Goal: Transaction & Acquisition: Transfer Funds

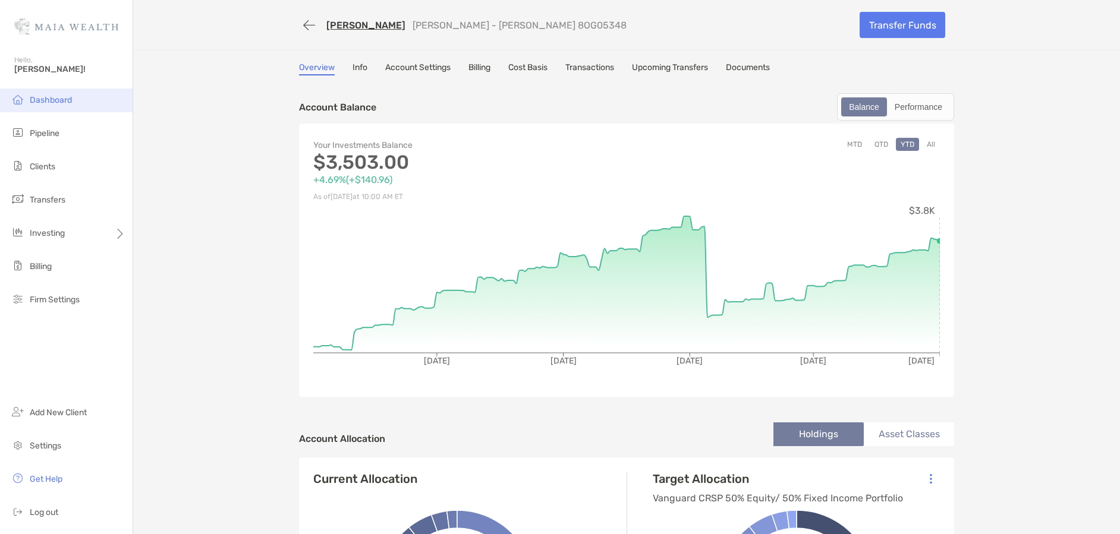
click at [43, 99] on span "Dashboard" at bounding box center [51, 100] width 42 height 10
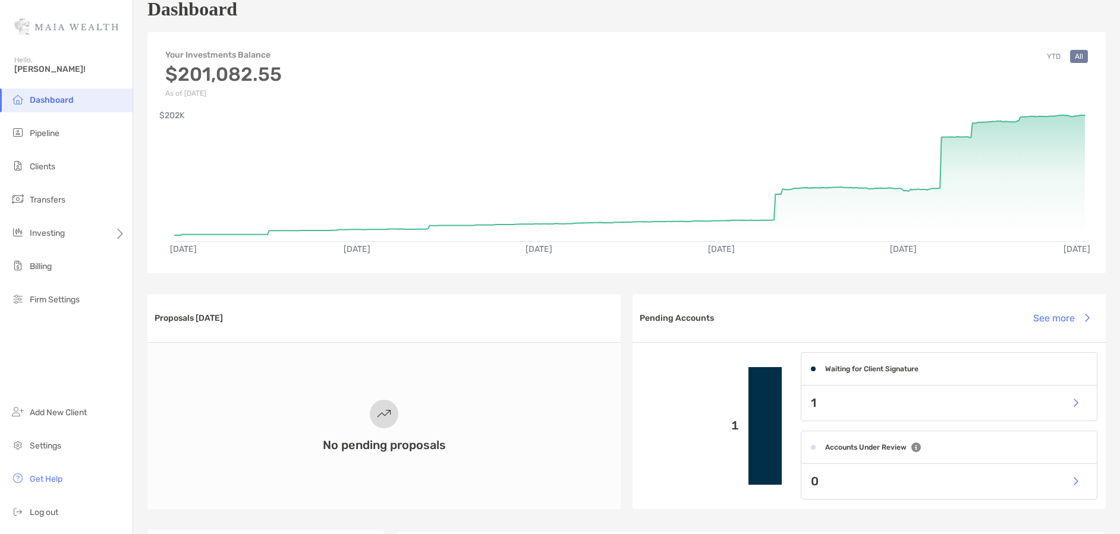
scroll to position [26, 0]
click at [62, 163] on li "Clients" at bounding box center [66, 167] width 133 height 24
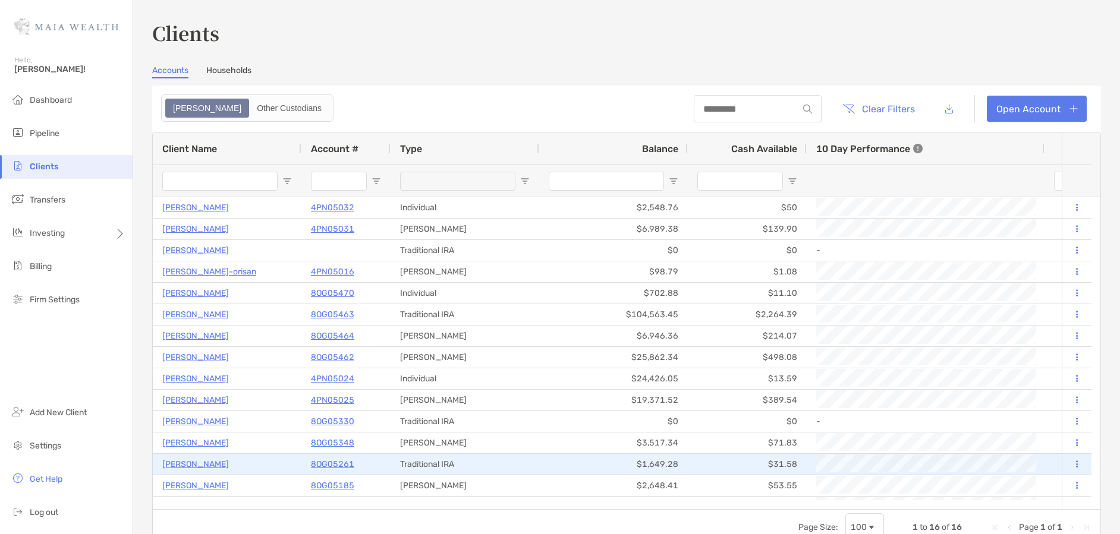
click at [202, 464] on p "Gregory Miller" at bounding box center [195, 464] width 67 height 15
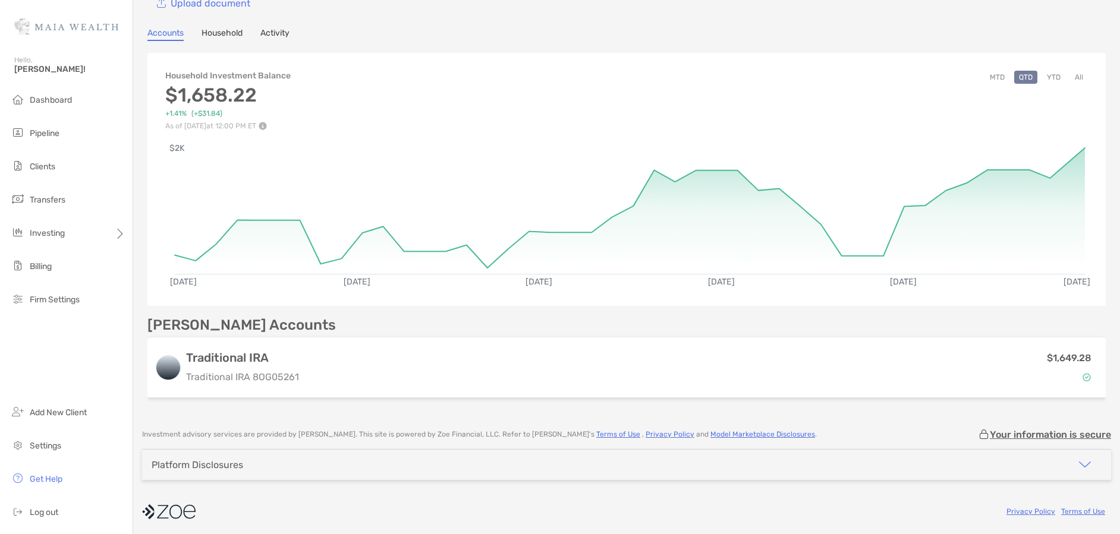
scroll to position [83, 0]
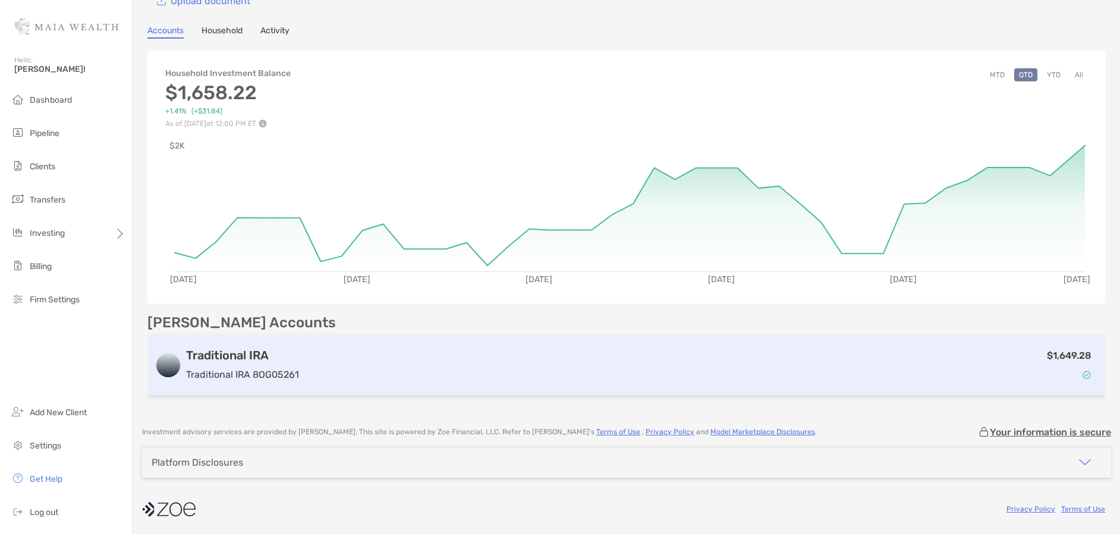
click at [264, 364] on div "Traditional IRA Traditional IRA 8OG05261" at bounding box center [242, 365] width 113 height 34
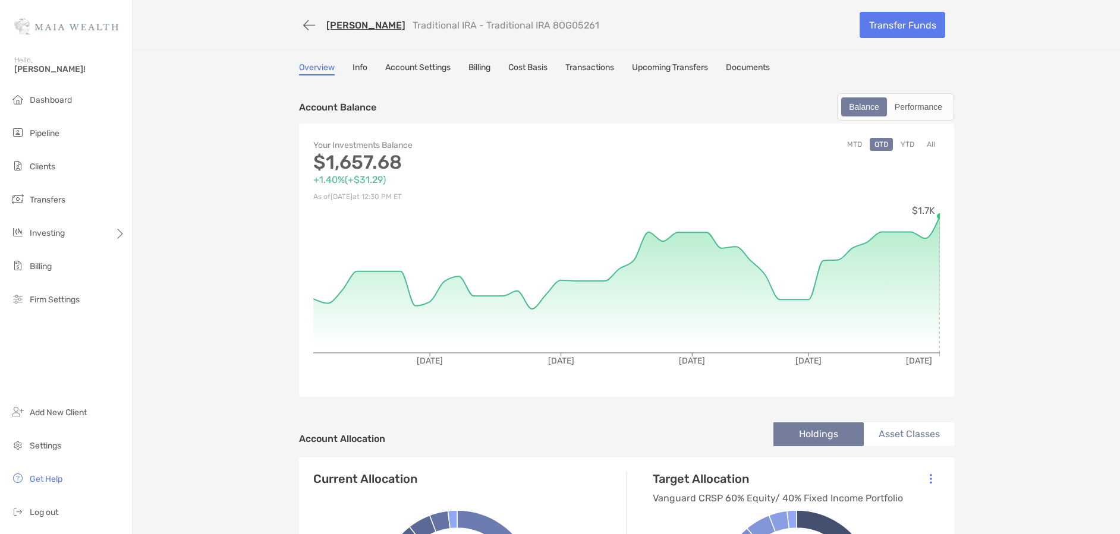
click at [422, 66] on link "Account Settings" at bounding box center [417, 68] width 65 height 13
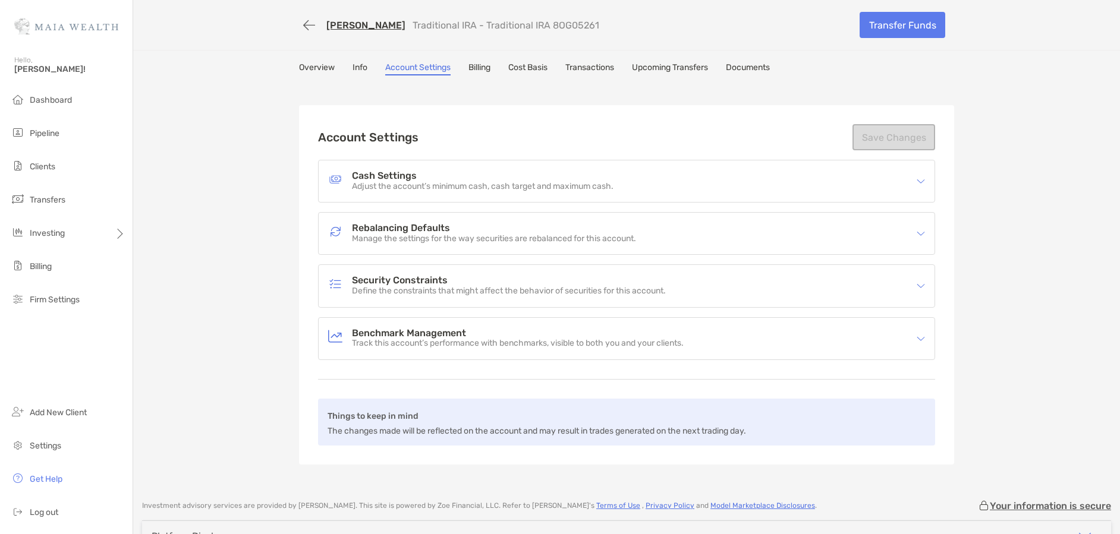
click at [443, 182] on p "Adjust the account’s minimum cash, cash target and maximum cash." at bounding box center [483, 187] width 262 height 10
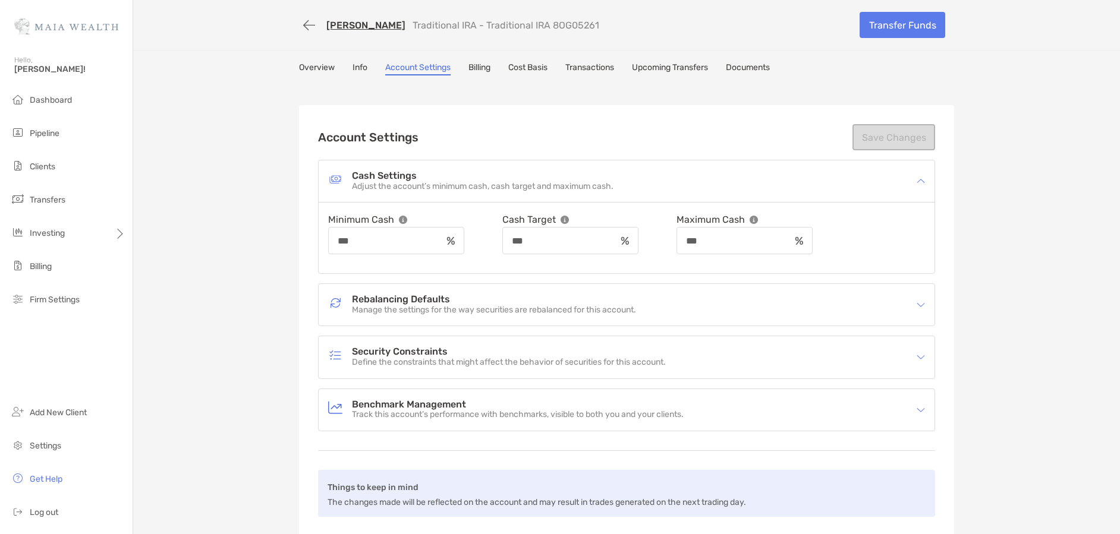
click at [418, 182] on p "Adjust the account’s minimum cash, cash target and maximum cash." at bounding box center [483, 187] width 262 height 10
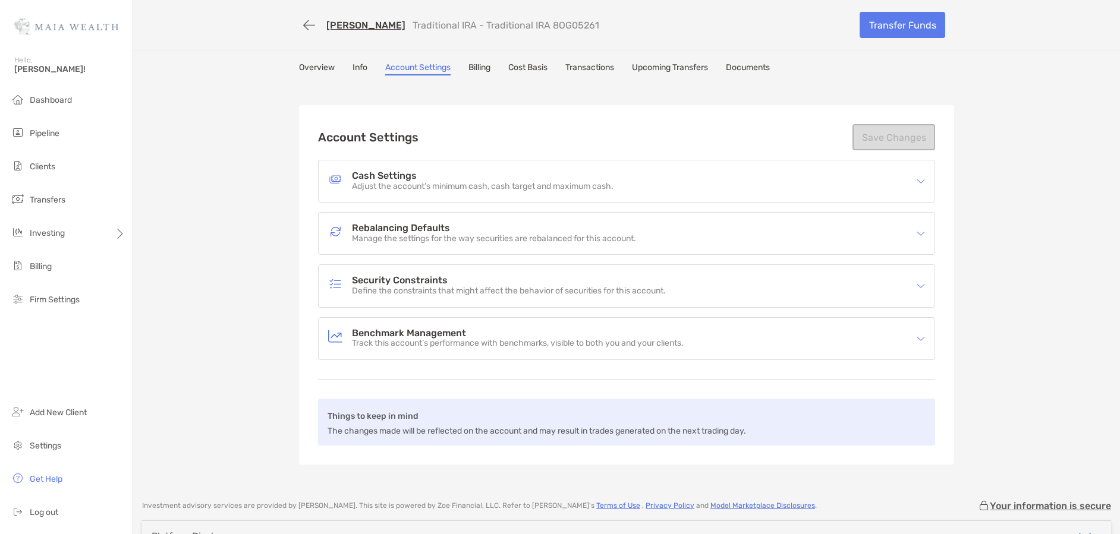
click at [355, 66] on link "Info" at bounding box center [360, 68] width 15 height 13
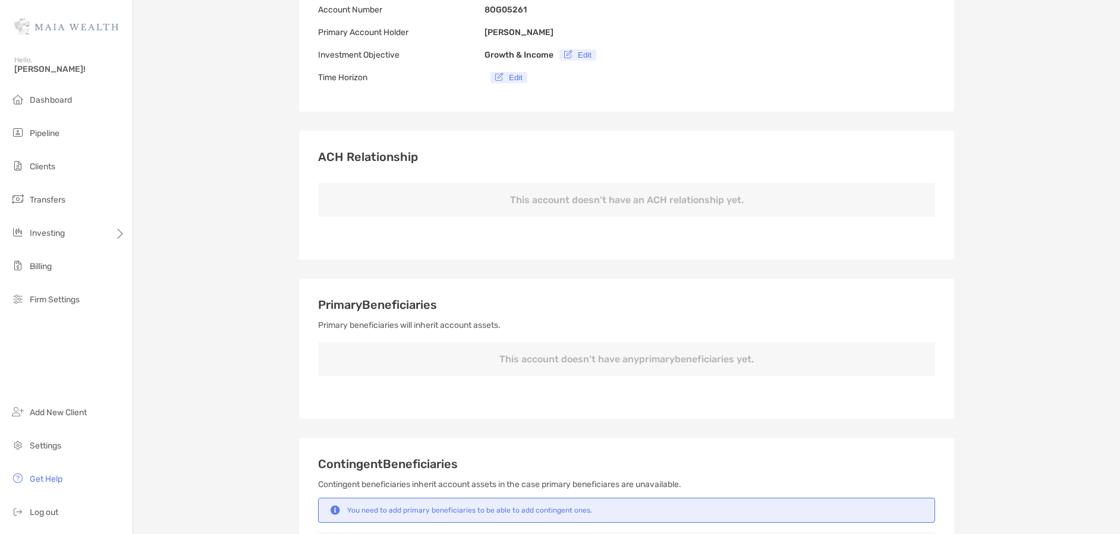
type input "**********"
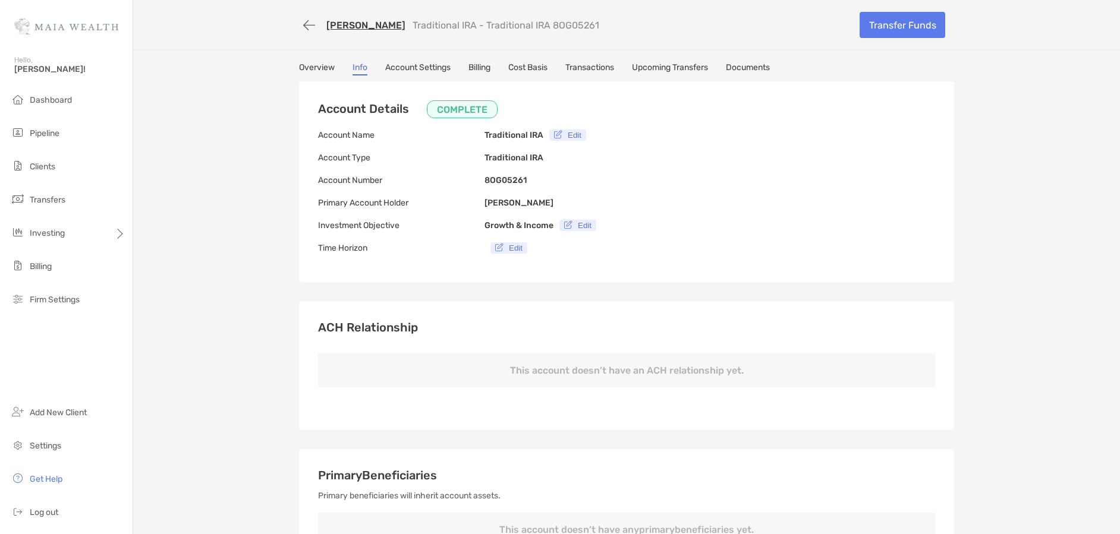
drag, startPoint x: 394, startPoint y: 24, endPoint x: 587, endPoint y: 26, distance: 193.8
click at [585, 23] on div "Gregory Miller Traditional IRA - Traditional IRA 8OG05261" at bounding box center [575, 25] width 552 height 22
click at [299, 65] on link "Overview" at bounding box center [317, 68] width 36 height 13
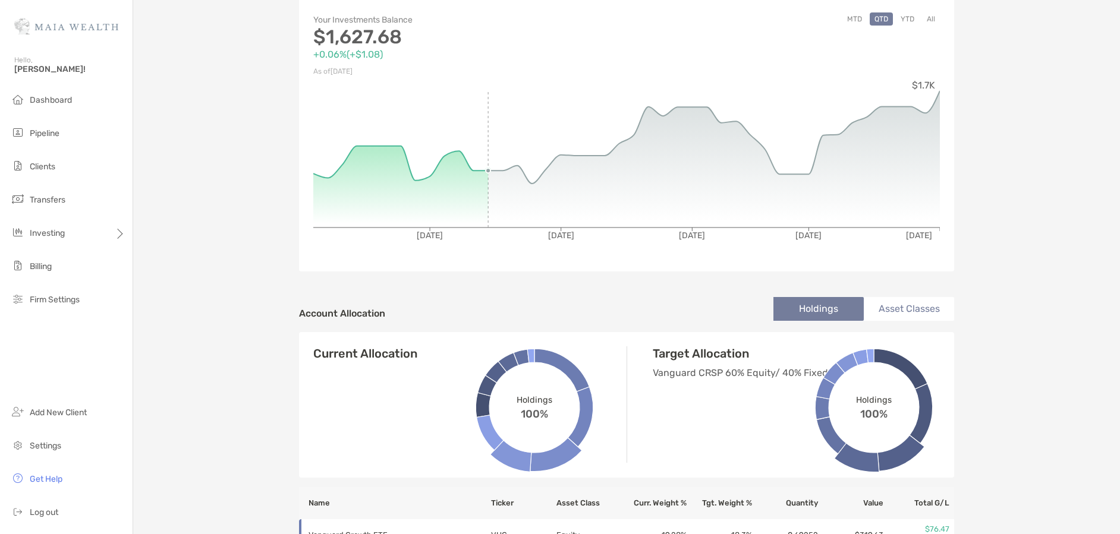
scroll to position [41, 0]
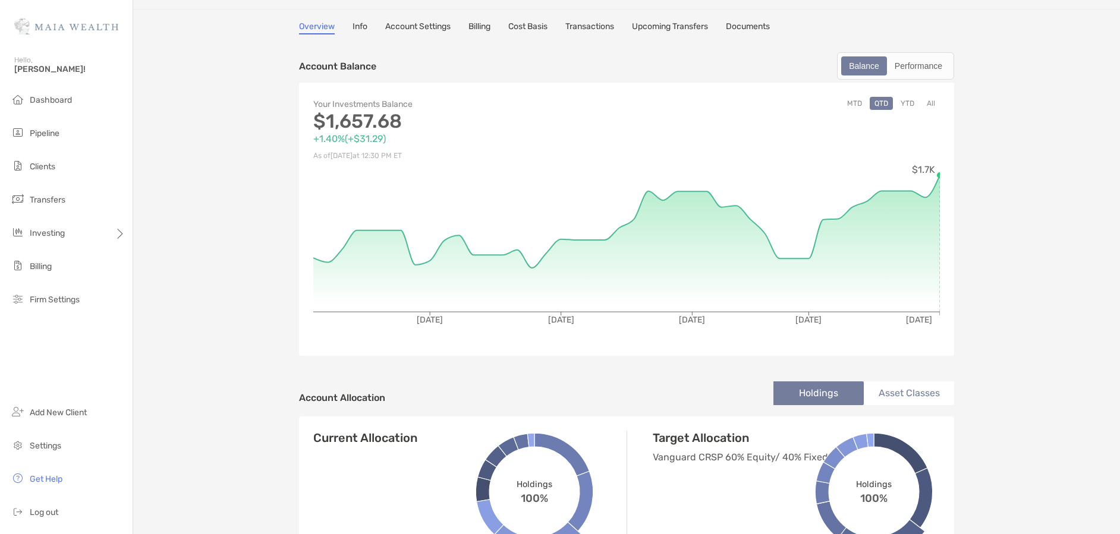
click at [540, 24] on link "Cost Basis" at bounding box center [527, 27] width 39 height 13
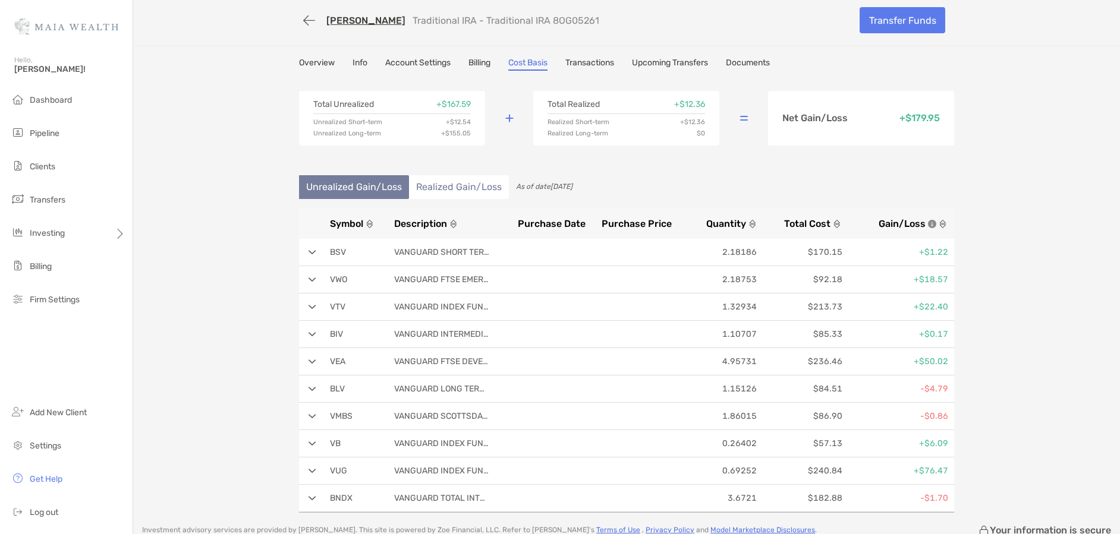
scroll to position [7, 0]
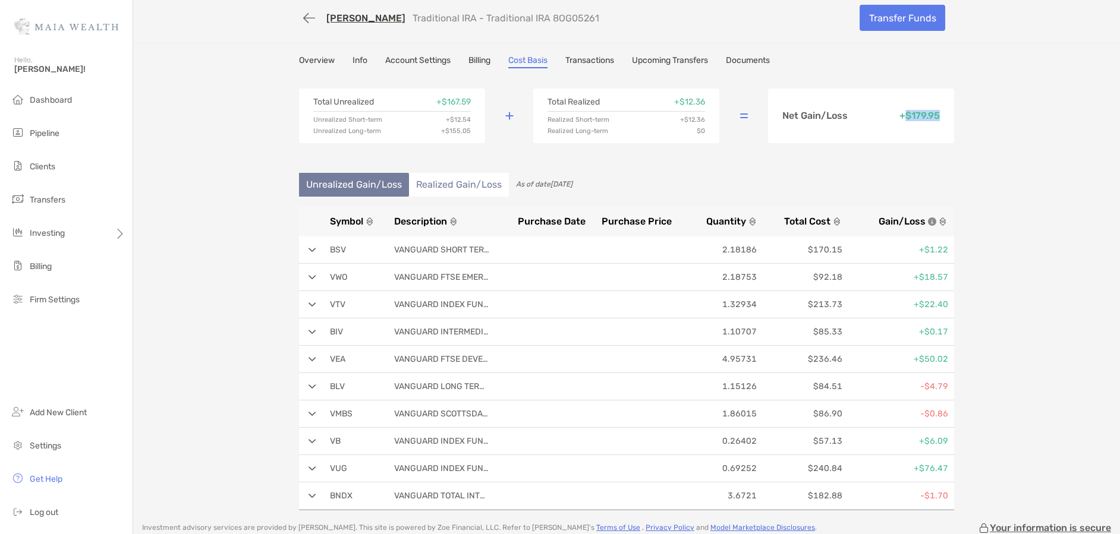
drag, startPoint x: 898, startPoint y: 115, endPoint x: 941, endPoint y: 117, distance: 43.4
click at [941, 117] on div "Net Gain/Loss + $179.95" at bounding box center [861, 116] width 186 height 55
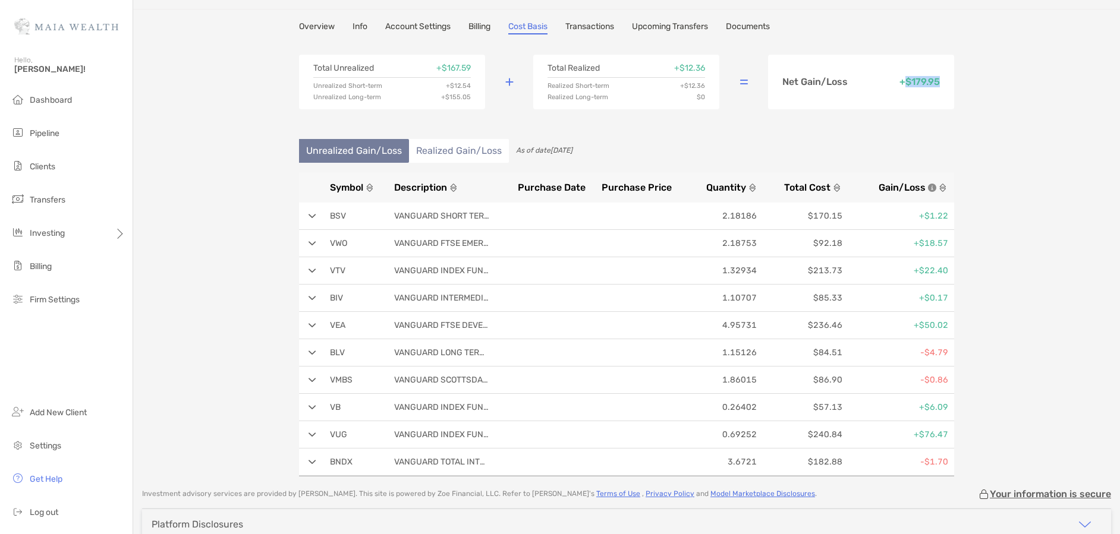
scroll to position [0, 0]
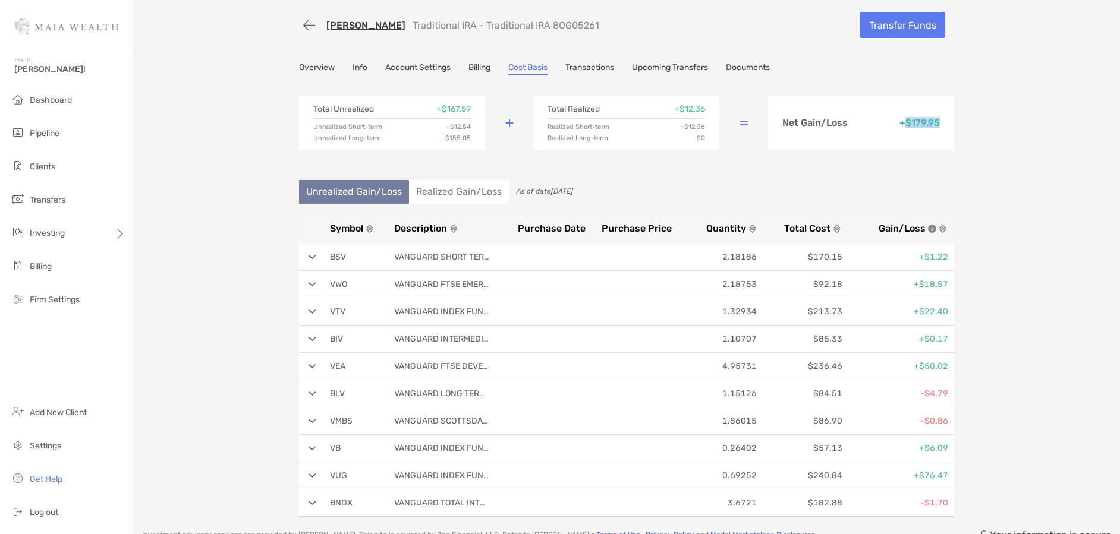
click at [321, 68] on link "Overview" at bounding box center [317, 68] width 36 height 13
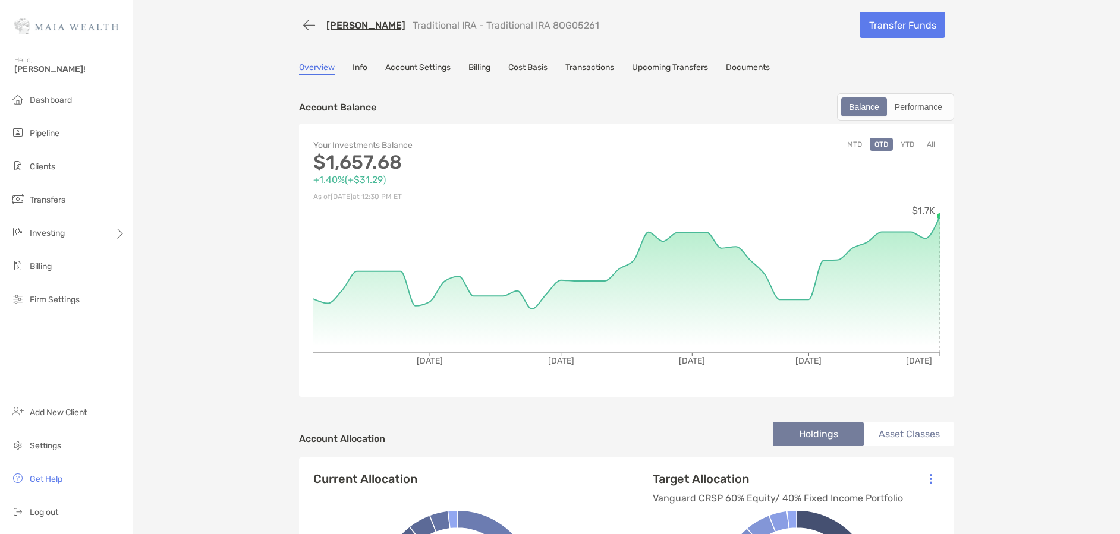
click at [923, 140] on button "All" at bounding box center [931, 144] width 18 height 13
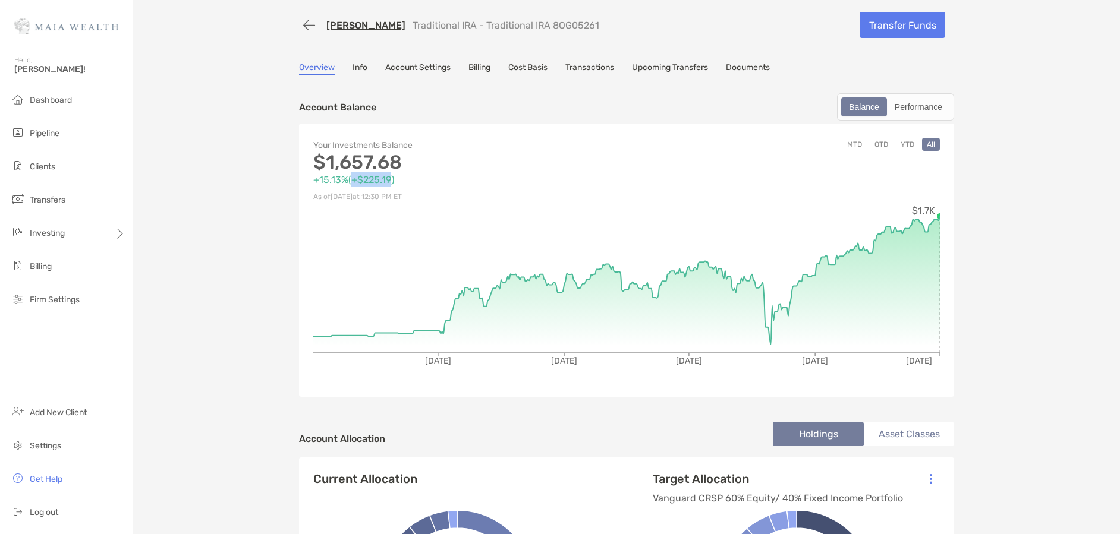
drag, startPoint x: 351, startPoint y: 180, endPoint x: 407, endPoint y: 207, distance: 62.7
click at [389, 182] on p "+15.13% ( +$225.19 )" at bounding box center [469, 179] width 313 height 15
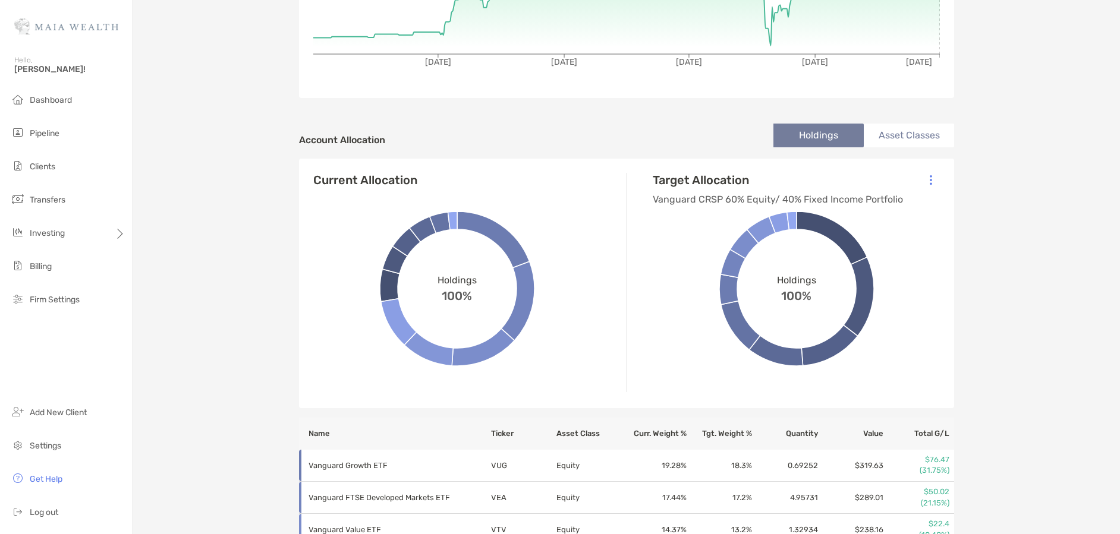
scroll to position [325, 0]
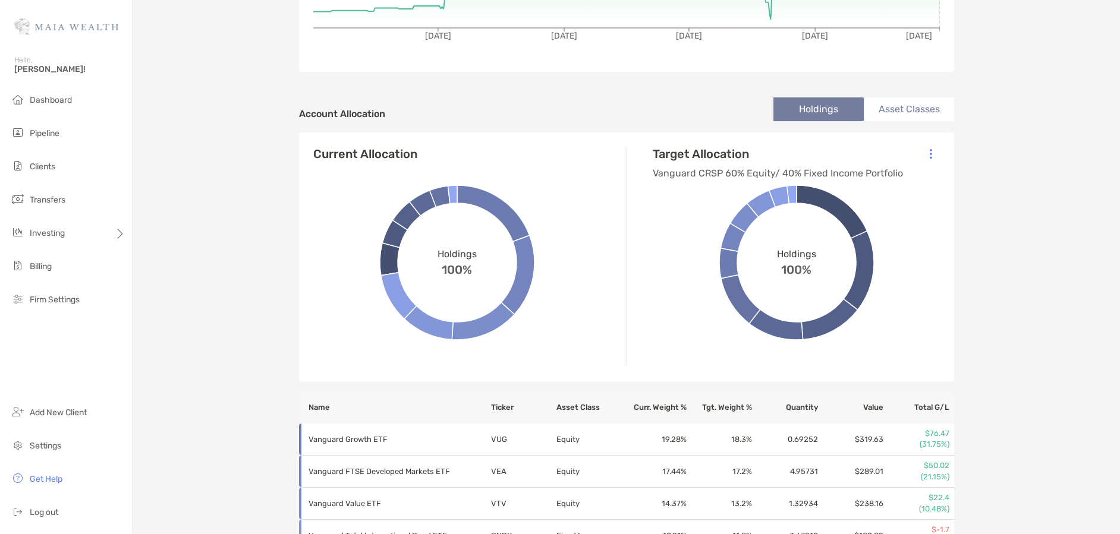
click at [880, 103] on li "Asset Classes" at bounding box center [909, 109] width 90 height 24
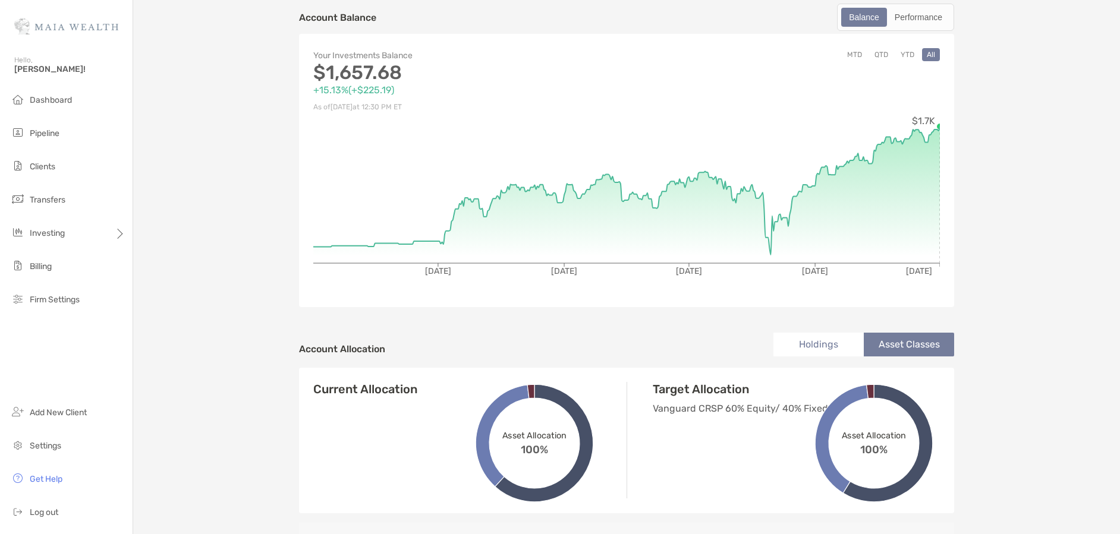
scroll to position [1, 0]
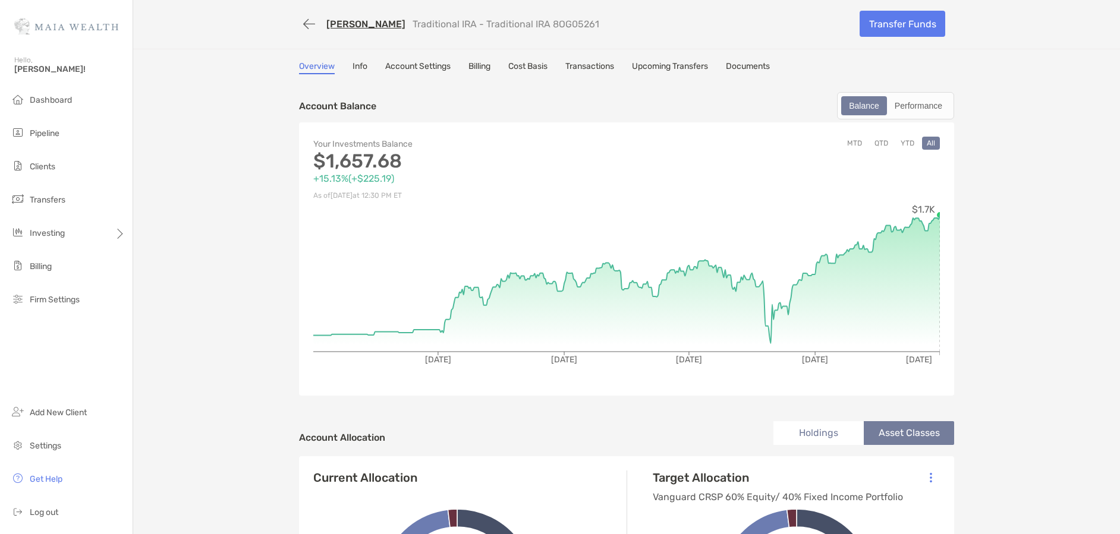
click at [408, 67] on link "Account Settings" at bounding box center [417, 67] width 65 height 13
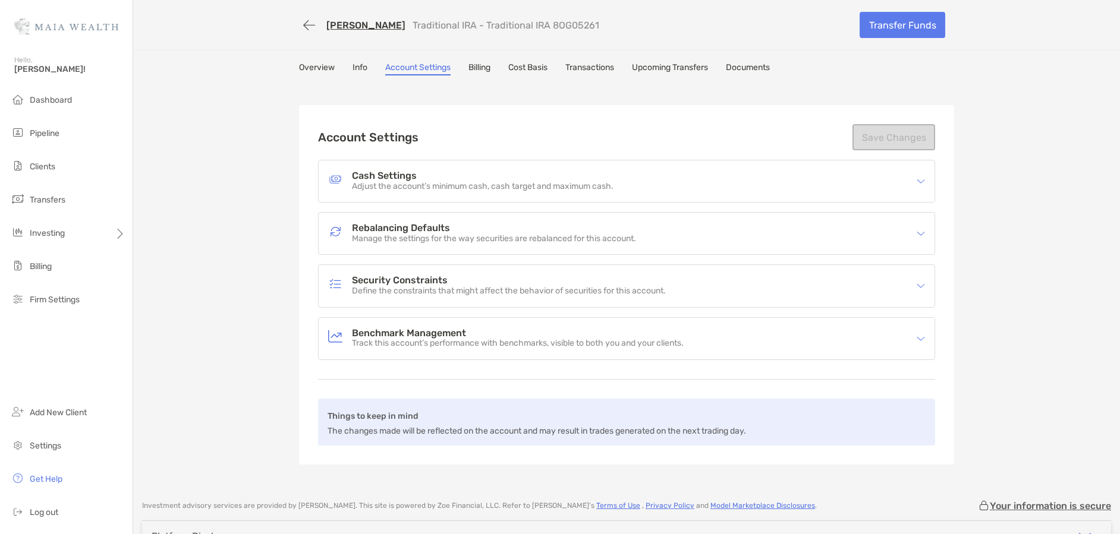
click at [353, 67] on link "Info" at bounding box center [360, 68] width 15 height 13
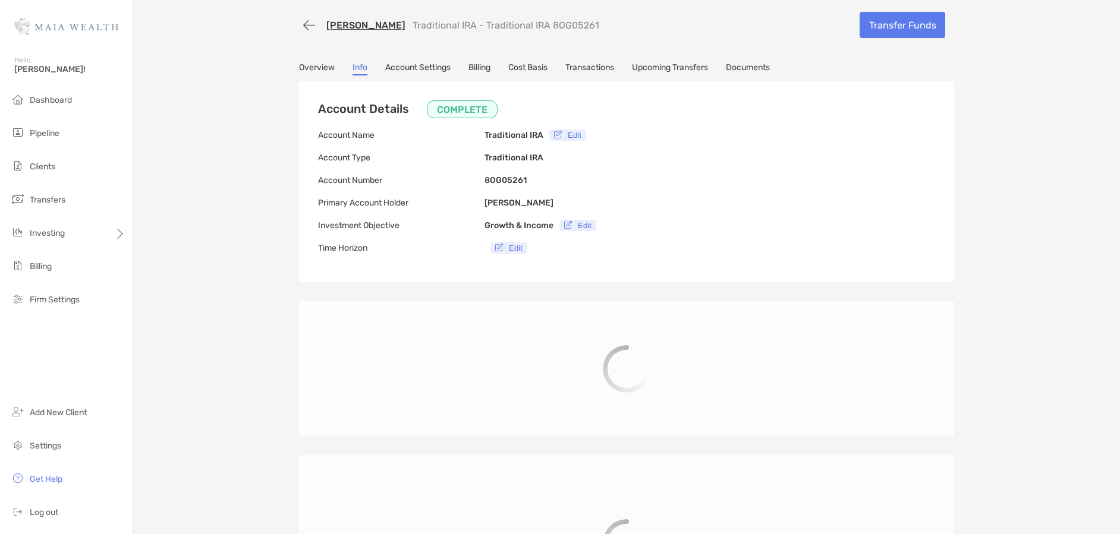
type input "**********"
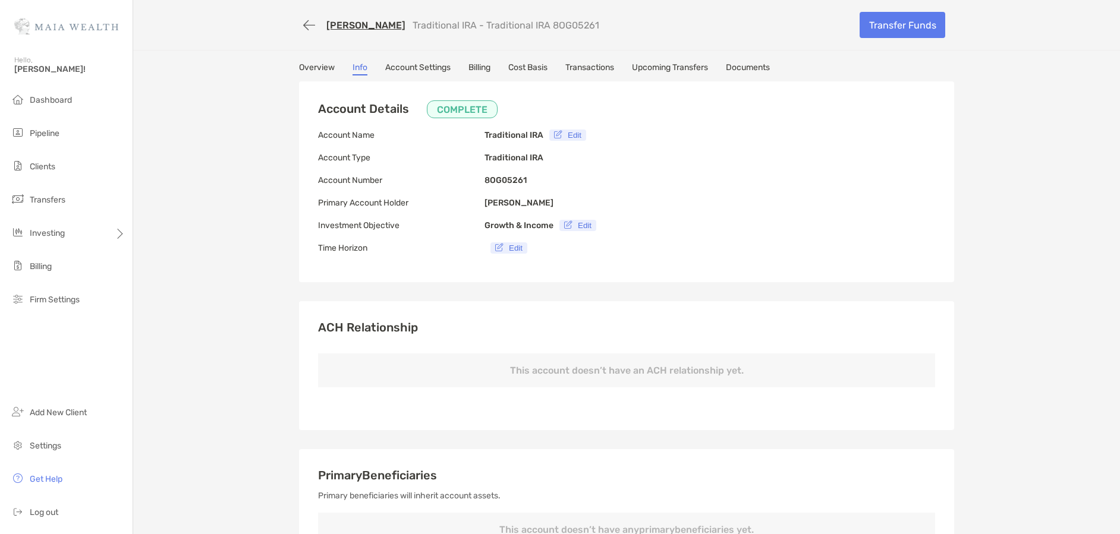
click at [482, 67] on link "Billing" at bounding box center [479, 68] width 22 height 13
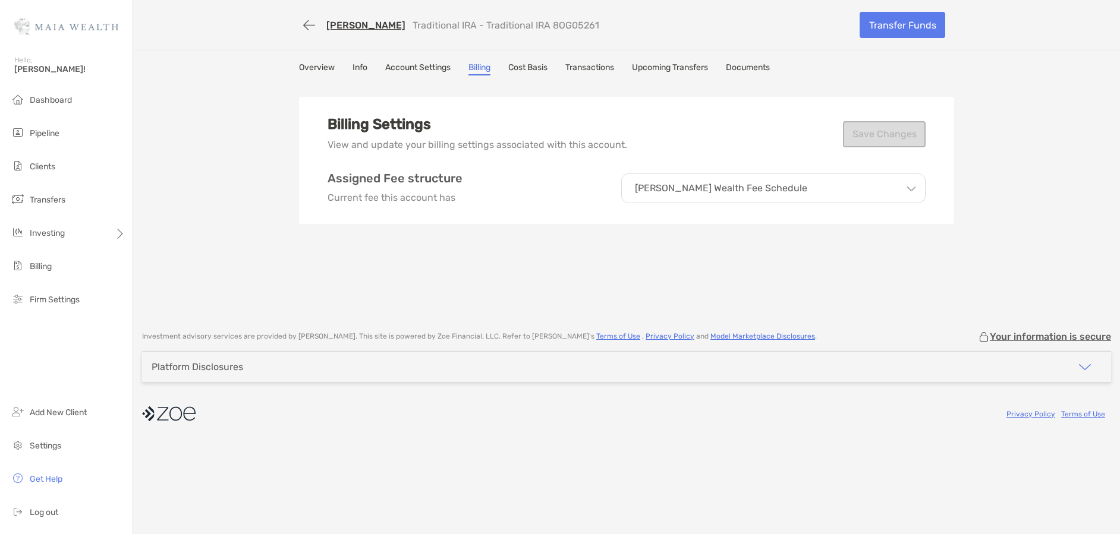
click at [591, 66] on link "Transactions" at bounding box center [589, 68] width 49 height 13
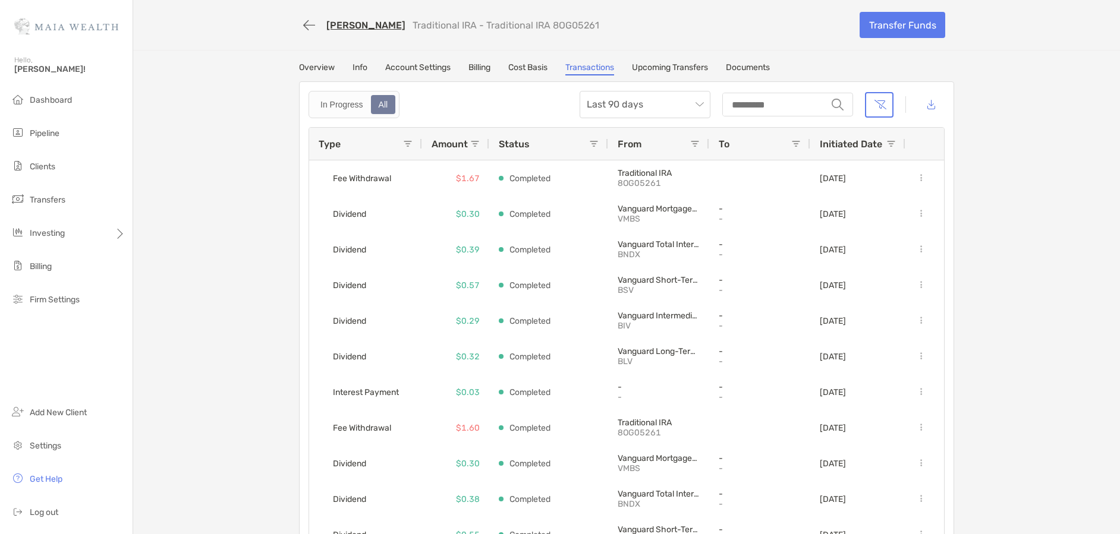
click at [360, 70] on link "Info" at bounding box center [360, 68] width 15 height 13
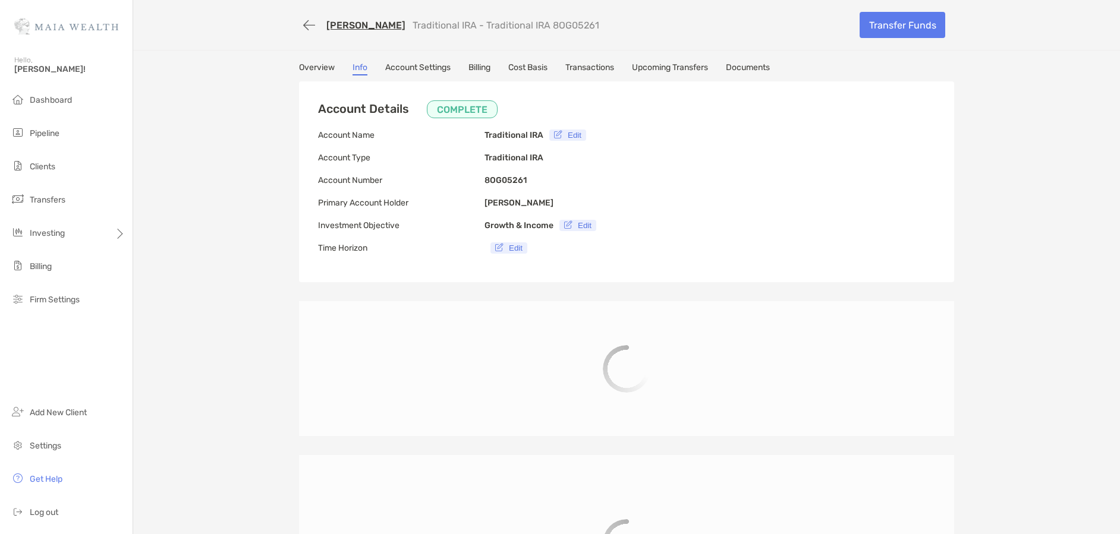
type input "**********"
click at [320, 71] on link "Overview" at bounding box center [317, 68] width 36 height 13
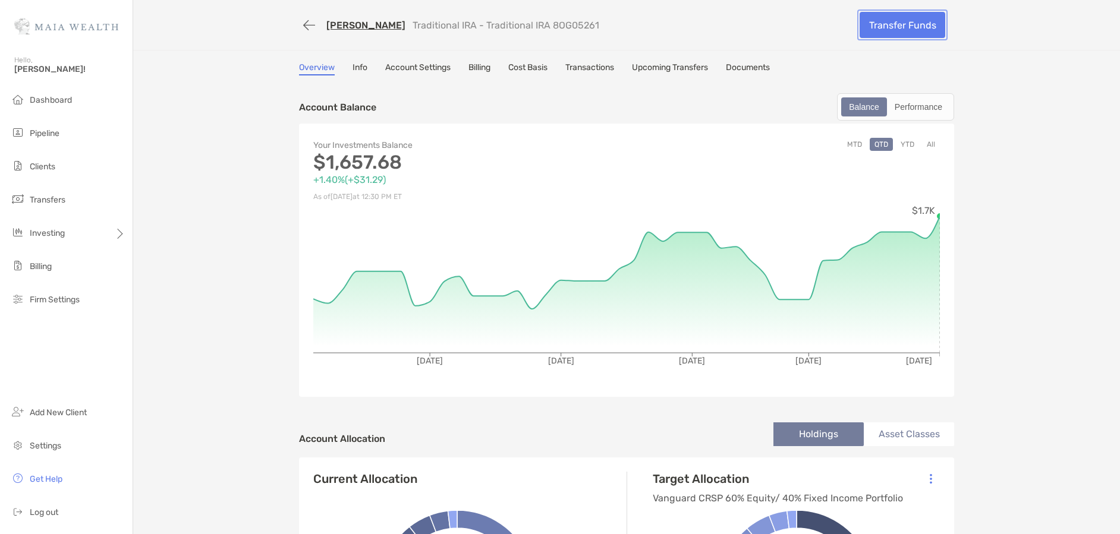
click at [923, 29] on link "Transfer Funds" at bounding box center [903, 25] width 86 height 26
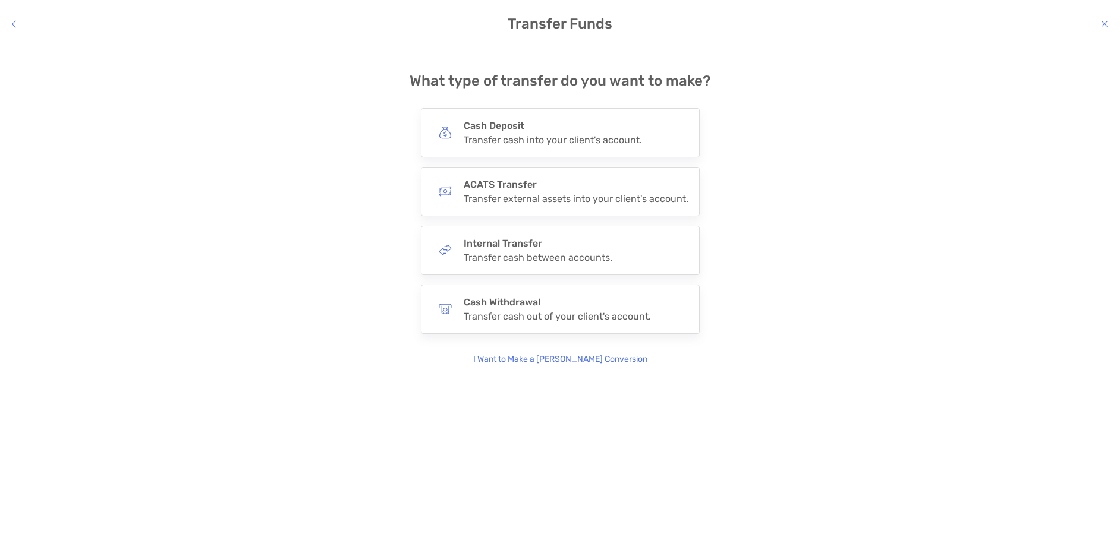
click at [15, 23] on icon "modal" at bounding box center [16, 24] width 8 height 10
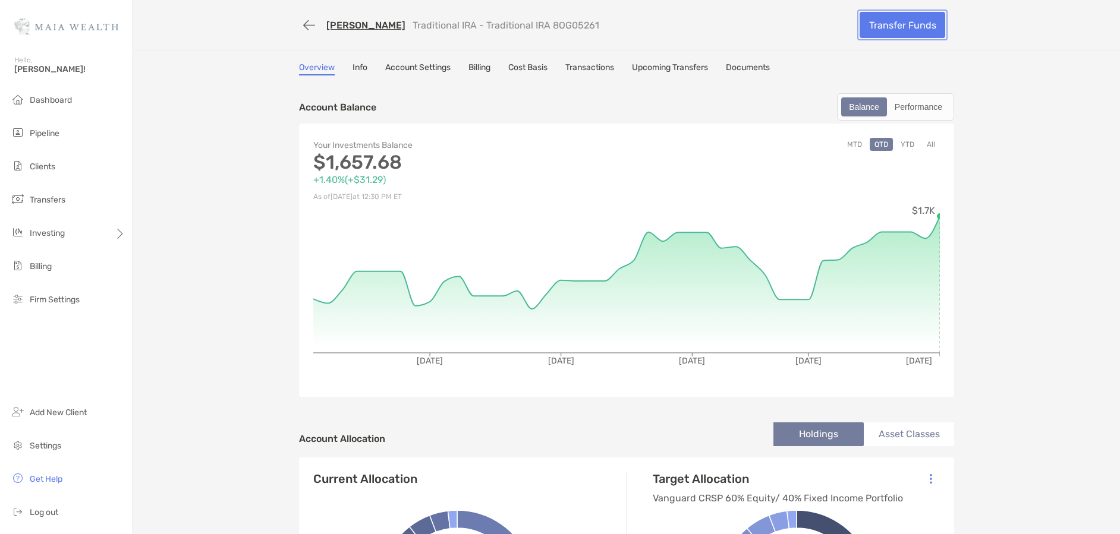
click at [927, 27] on link "Transfer Funds" at bounding box center [903, 25] width 86 height 26
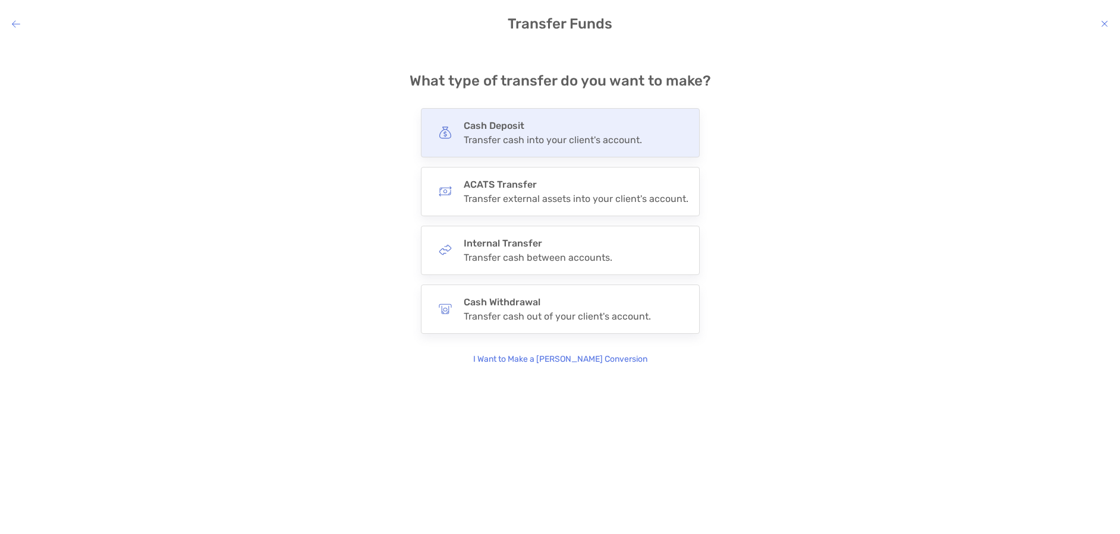
click at [564, 134] on div "Transfer cash into your client's account." at bounding box center [553, 139] width 178 height 11
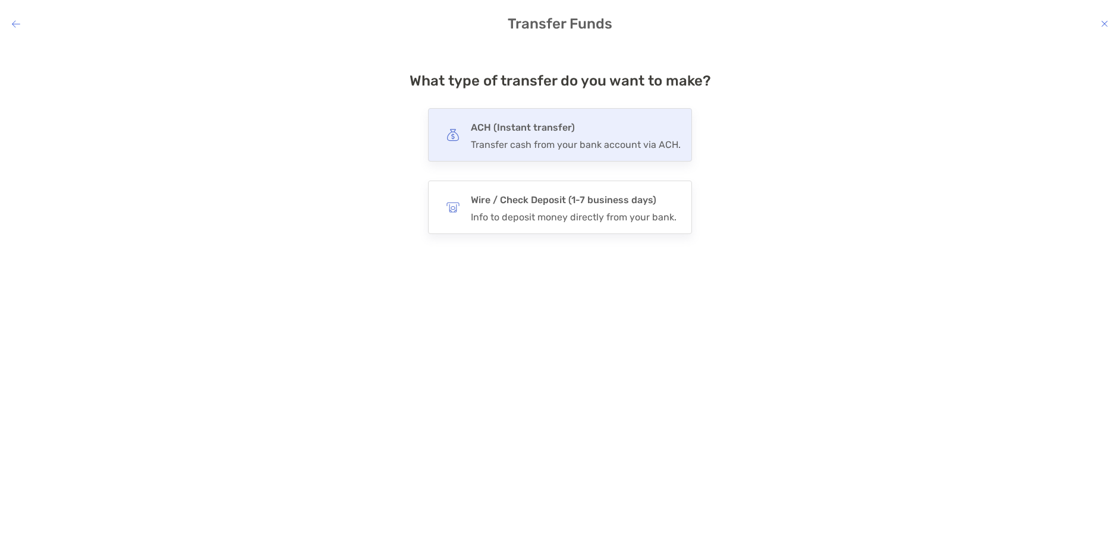
click at [547, 134] on h4 "ACH (Instant transfer)" at bounding box center [576, 127] width 210 height 17
click at [0, 0] on input "***" at bounding box center [0, 0] width 0 height 0
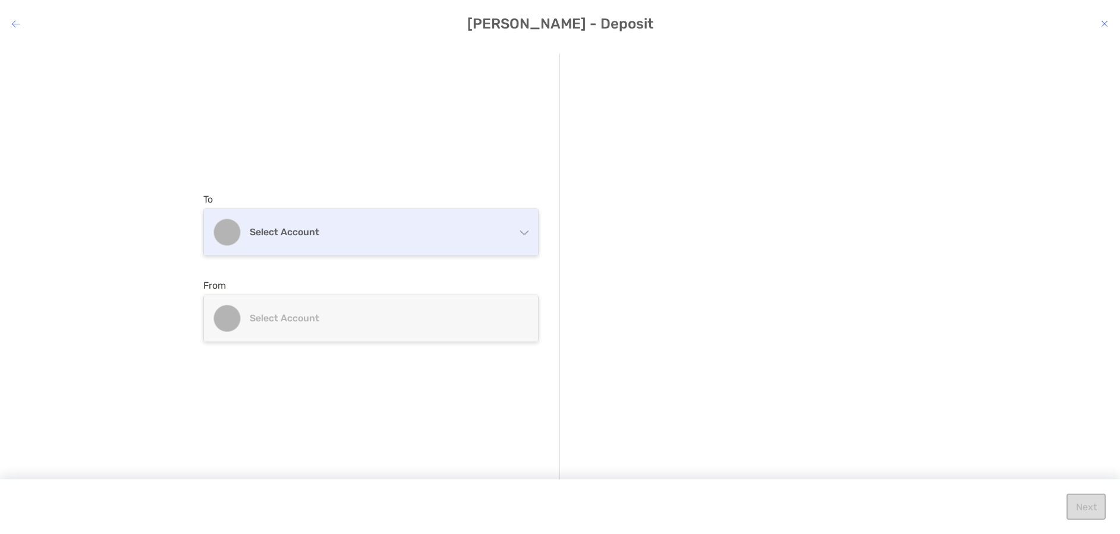
click at [321, 241] on div "Select account" at bounding box center [371, 232] width 334 height 46
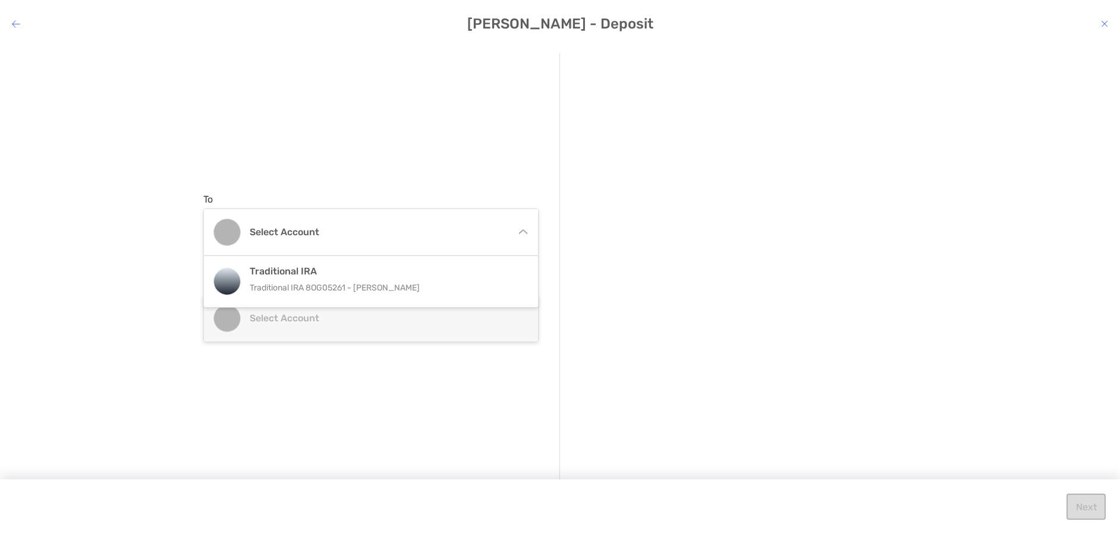
click at [199, 206] on div "To Select account Traditional IRA Traditional IRA 8OG05261 - Gregory Miller Fro…" at bounding box center [560, 280] width 1120 height 473
click at [260, 301] on div "Select account" at bounding box center [371, 318] width 334 height 46
click at [264, 306] on div "Select account" at bounding box center [371, 318] width 334 height 46
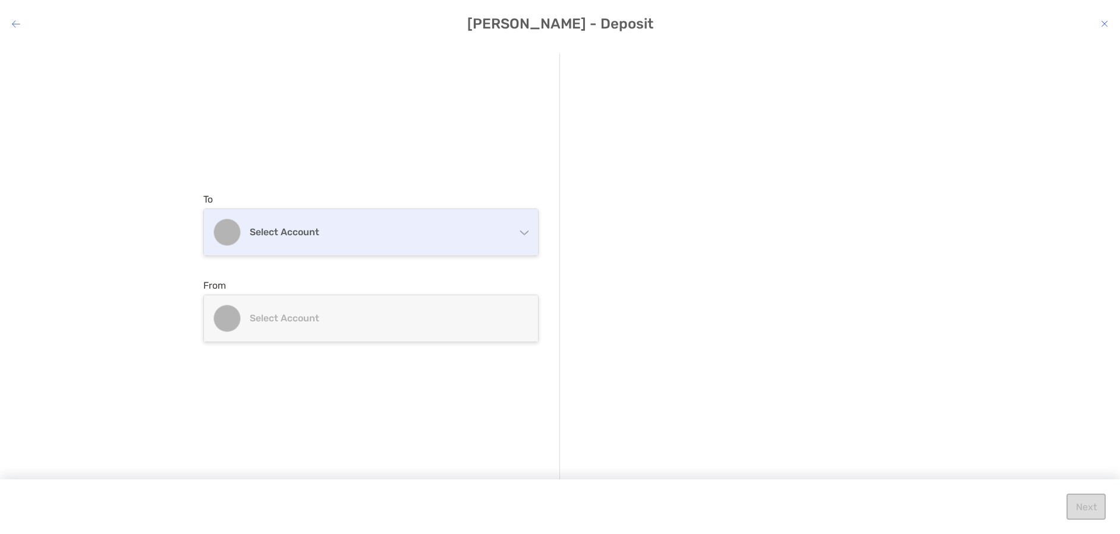
click at [296, 237] on h4 "Select account" at bounding box center [378, 231] width 257 height 11
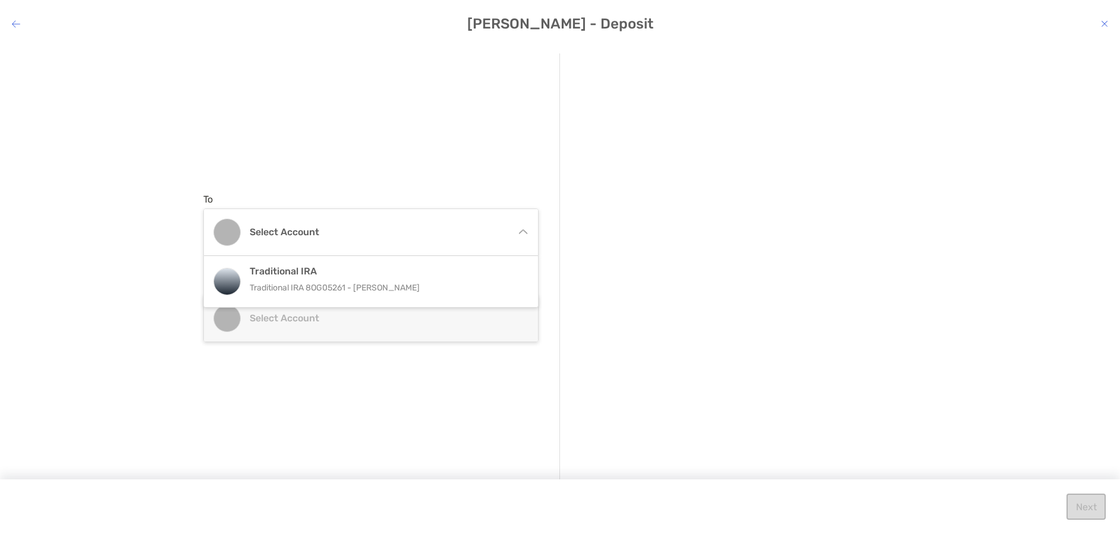
click at [263, 342] on div "Select account" at bounding box center [370, 319] width 335 height 48
click at [265, 333] on div "Select account" at bounding box center [371, 318] width 334 height 46
click at [1104, 21] on icon "modal" at bounding box center [1104, 24] width 7 height 10
